Goal: Transaction & Acquisition: Purchase product/service

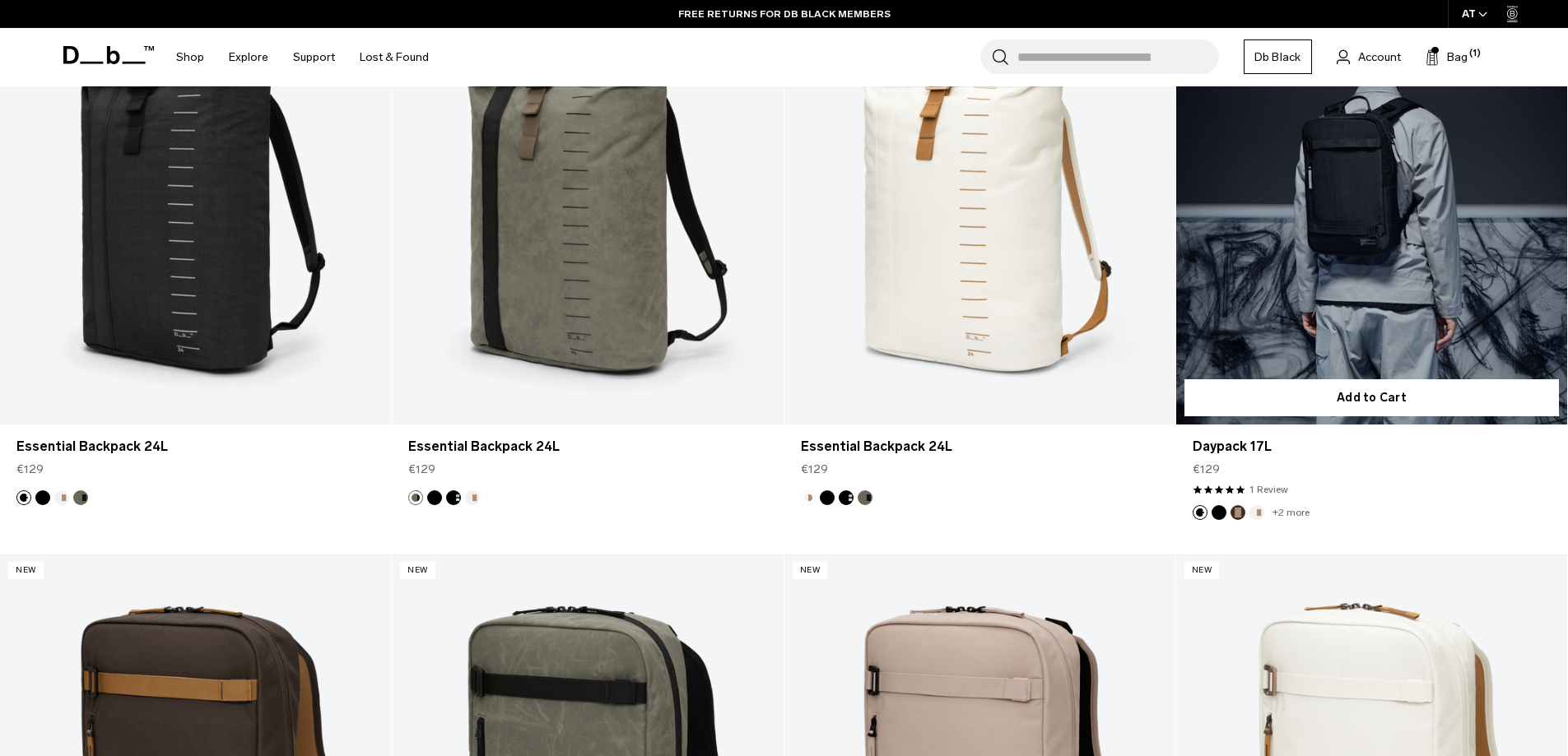
scroll to position [3802, 0]
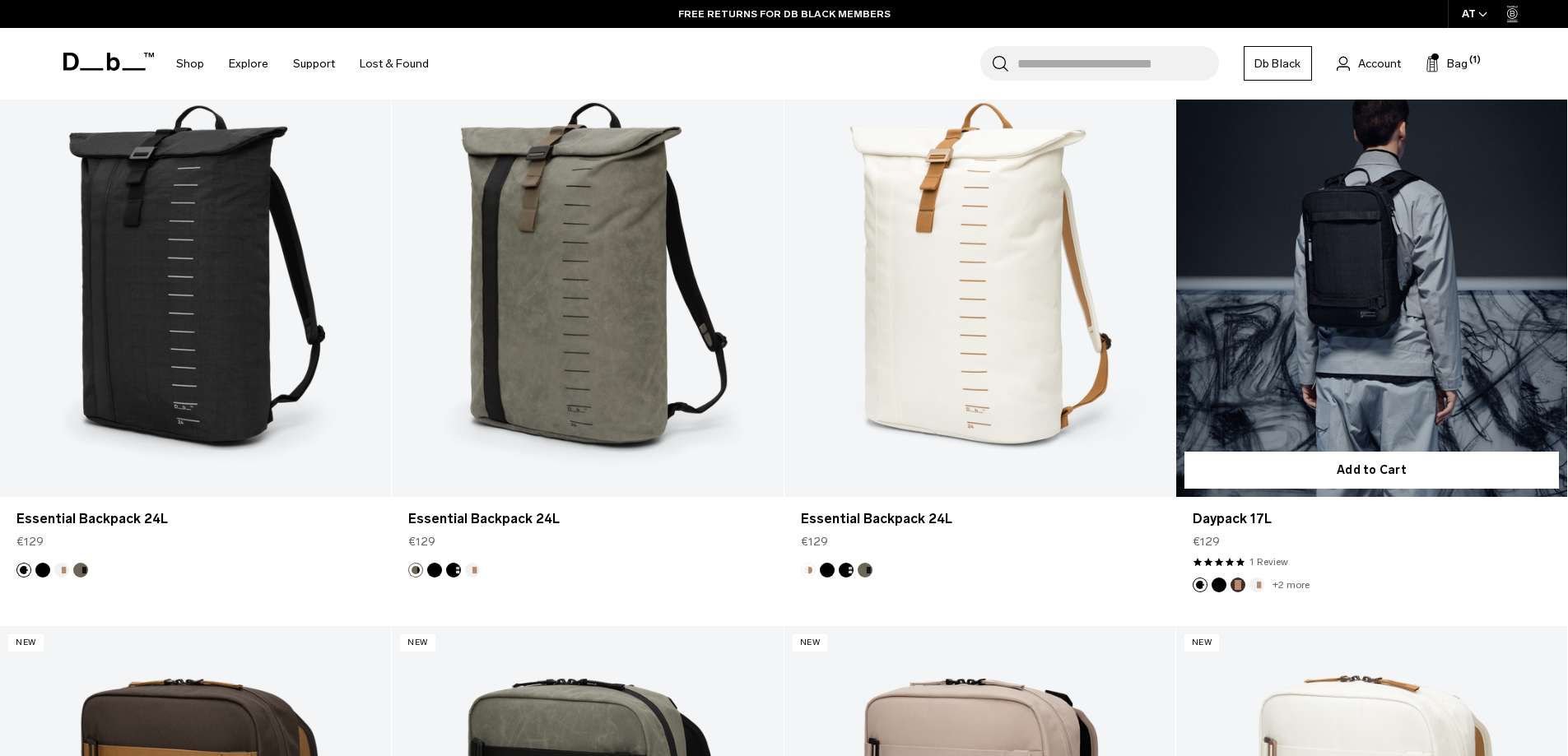
click at [1334, 360] on link "Daypack 17L" at bounding box center [1371, 279] width 391 height 434
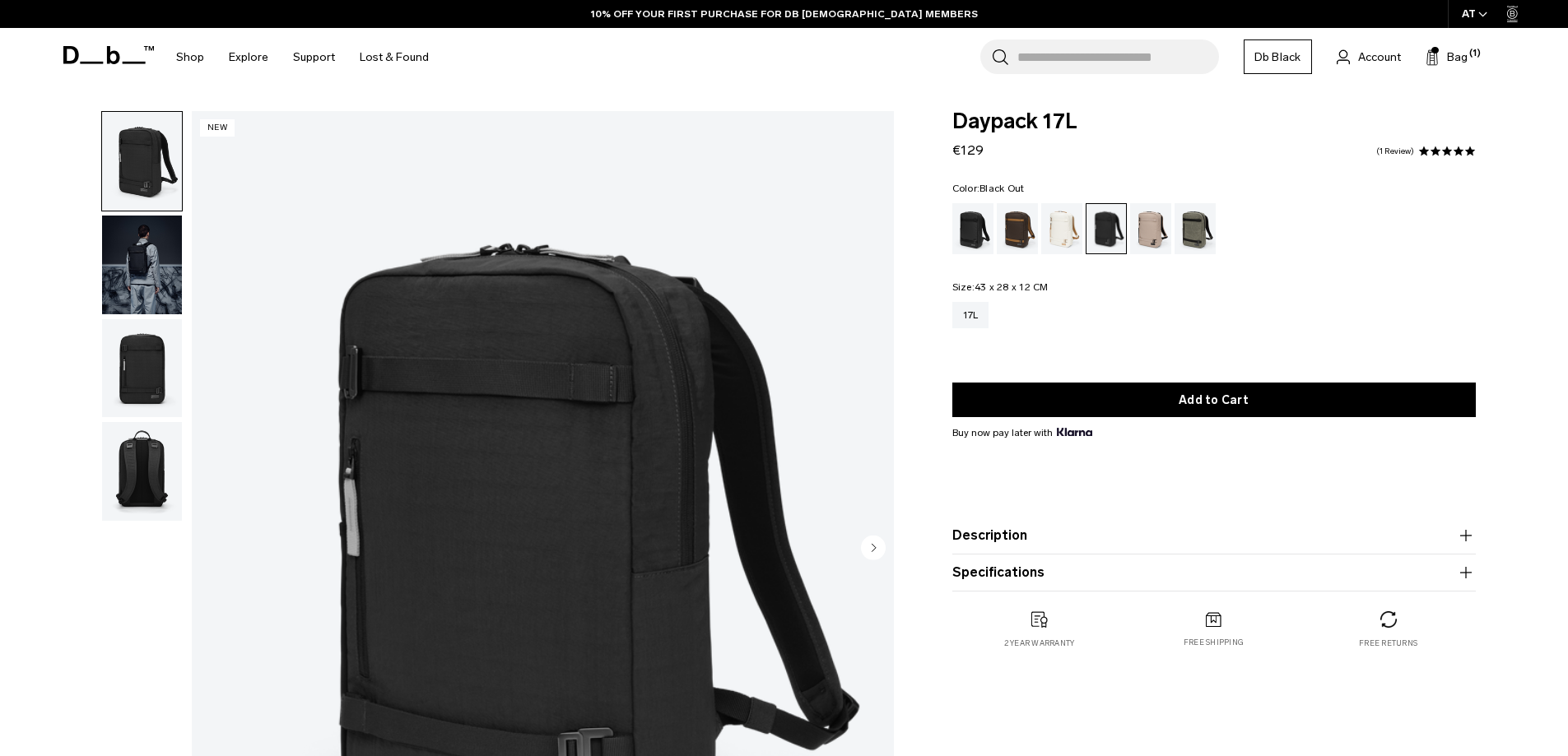
click at [981, 239] on div "Black Out" at bounding box center [973, 229] width 42 height 51
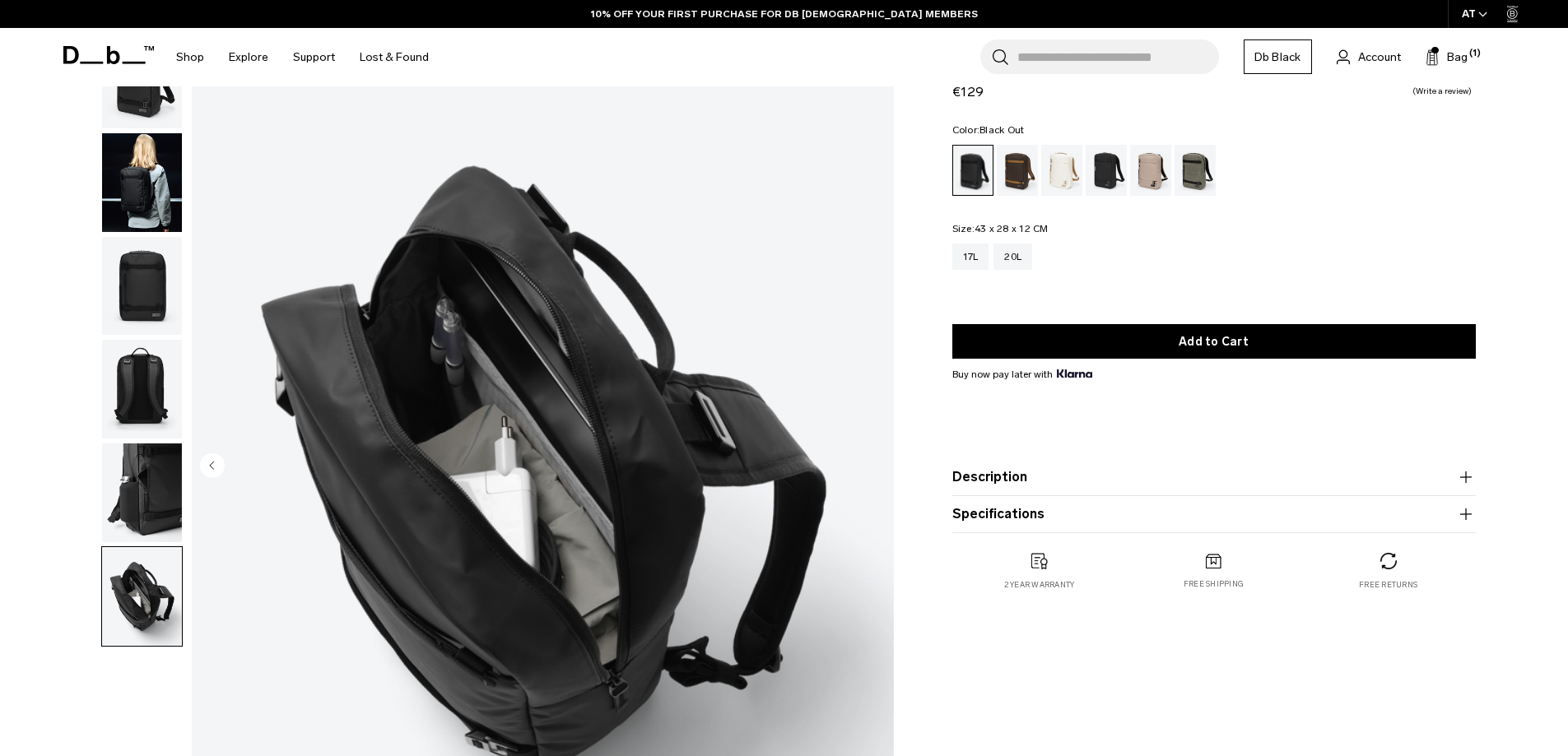
click at [154, 287] on img "button" at bounding box center [142, 287] width 80 height 99
